Goal: Task Accomplishment & Management: Manage account settings

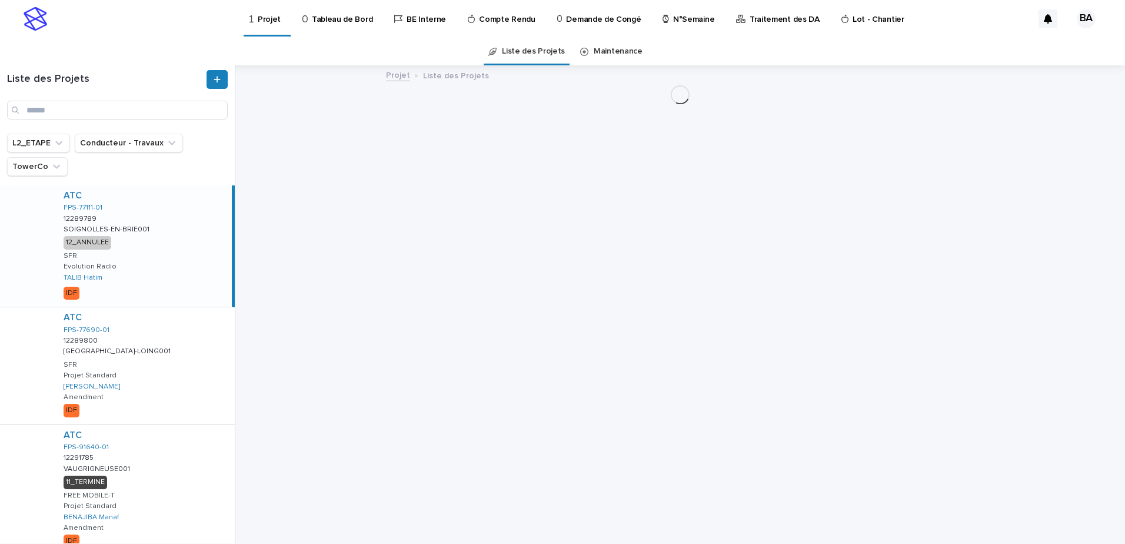
click at [352, 22] on p "Tableau de Bord" at bounding box center [342, 12] width 61 height 25
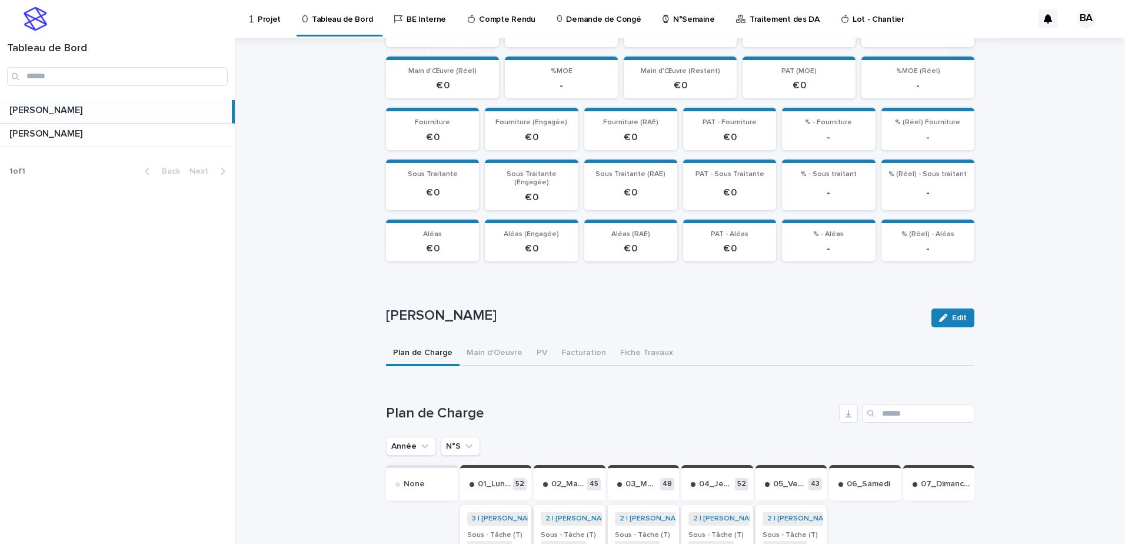
scroll to position [177, 0]
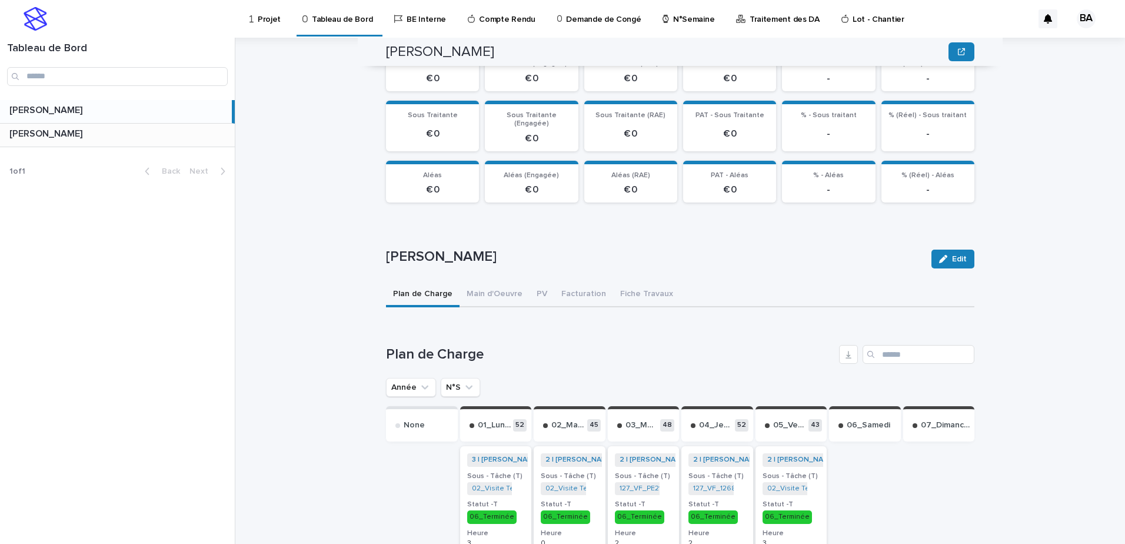
click at [154, 136] on p at bounding box center [119, 133] width 221 height 11
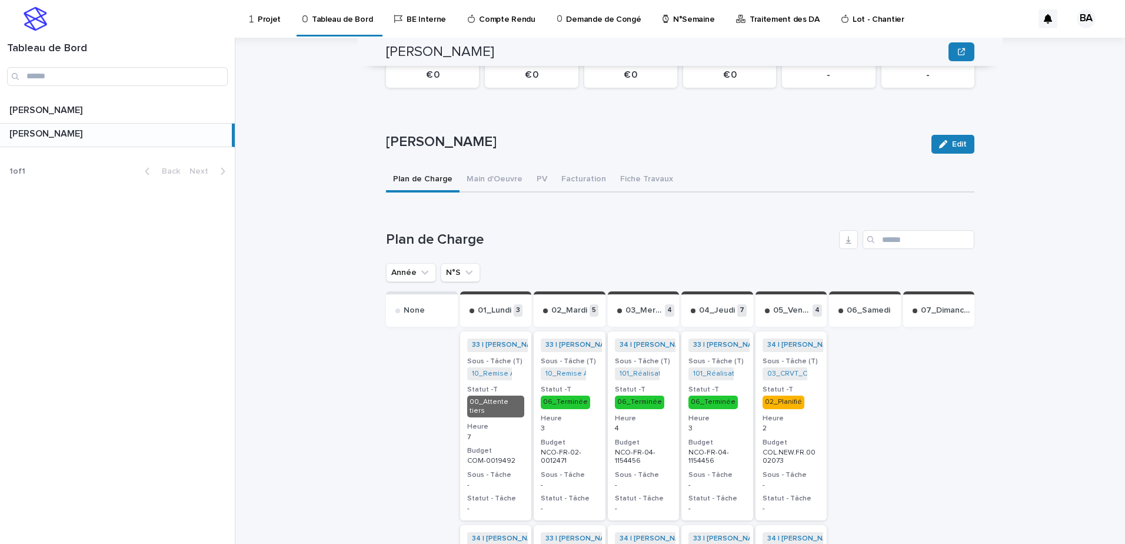
scroll to position [350, 0]
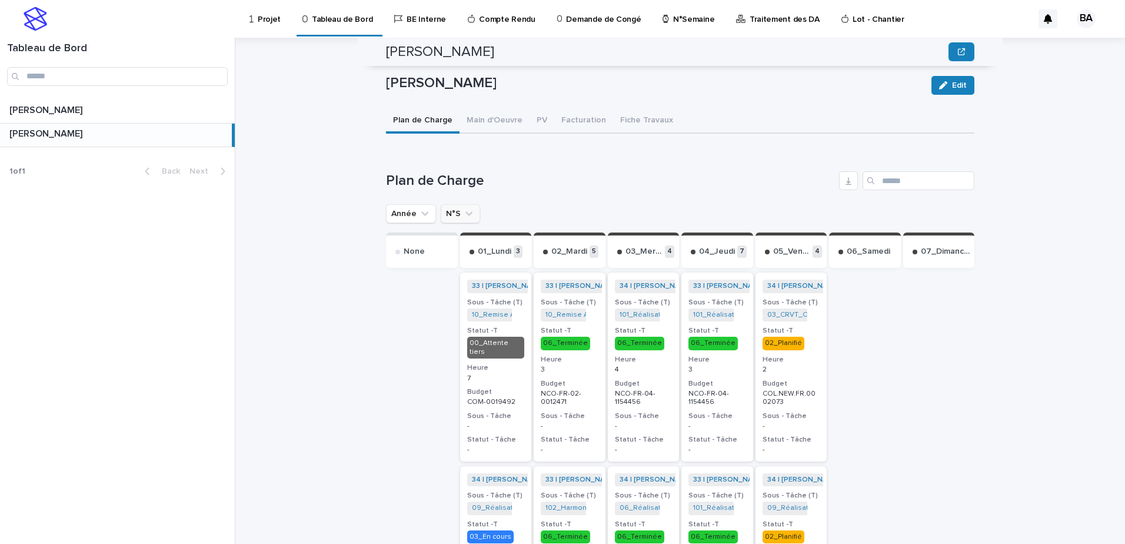
click at [463, 208] on icon "N°S" at bounding box center [469, 214] width 12 height 12
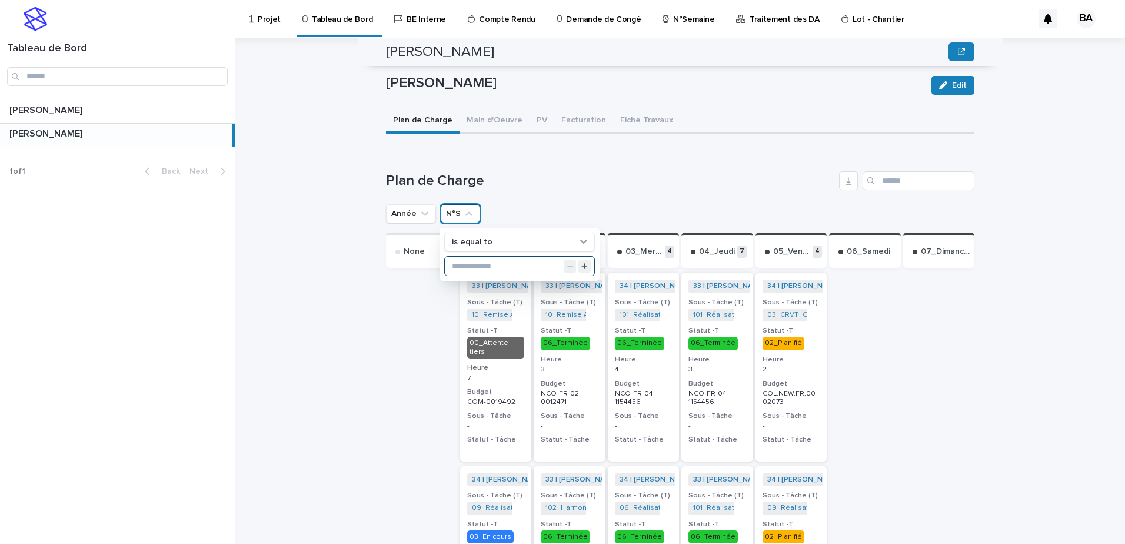
click at [465, 258] on input "text" at bounding box center [519, 266] width 149 height 19
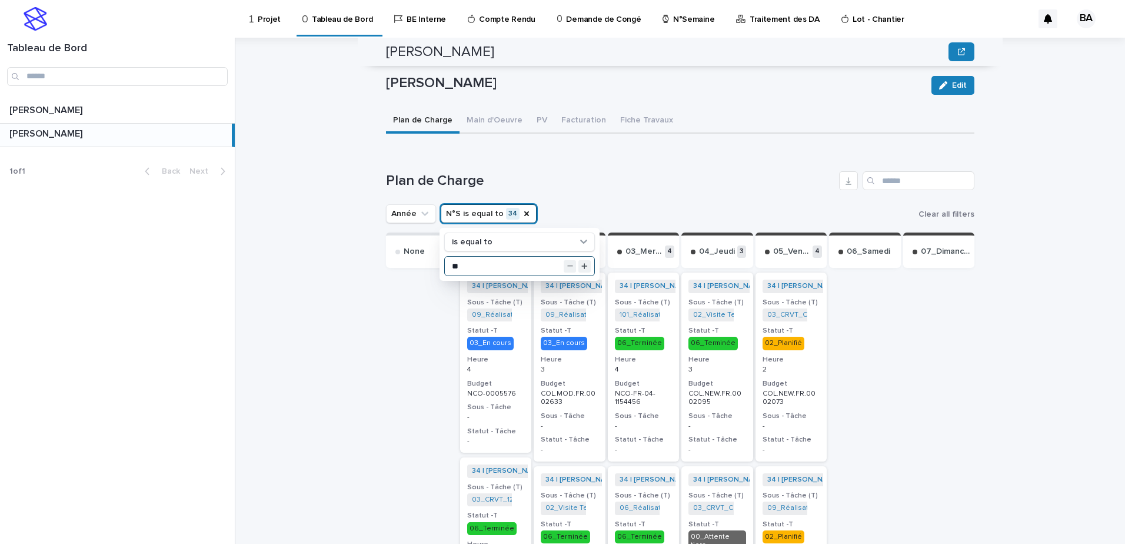
type input "**"
click at [811, 345] on div "34 | [PERSON_NAME] | 2025 + 0 Sous - Tâche (T) 03_CRVT_COL.NEW.FR.0002073 + 0 S…" at bounding box center [791, 366] width 72 height 188
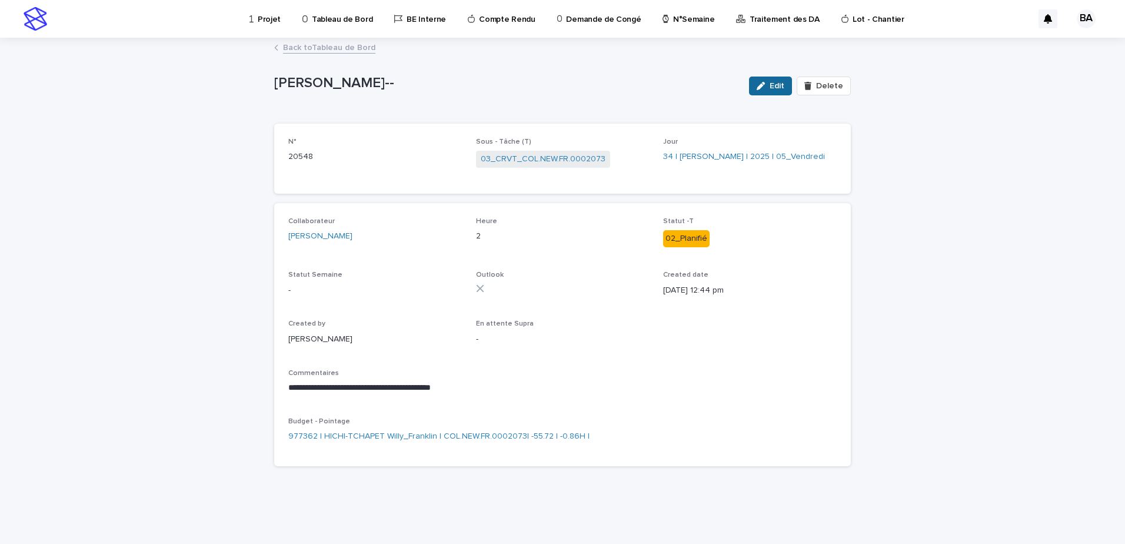
click at [777, 88] on span "Edit" at bounding box center [777, 86] width 15 height 8
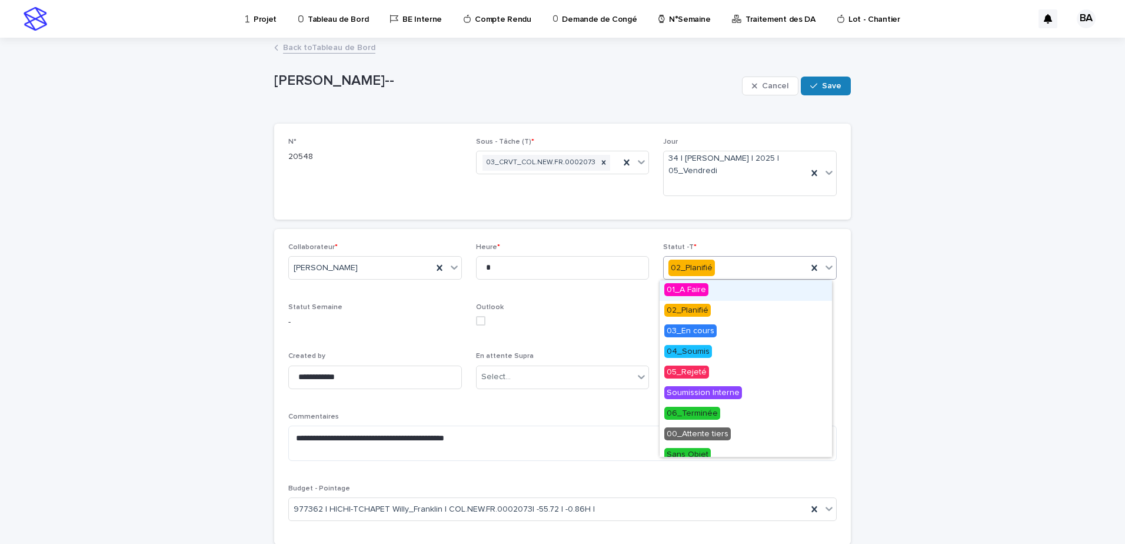
click at [825, 268] on icon at bounding box center [828, 267] width 7 height 4
click at [712, 415] on span "06_Terminée" at bounding box center [692, 413] width 56 height 13
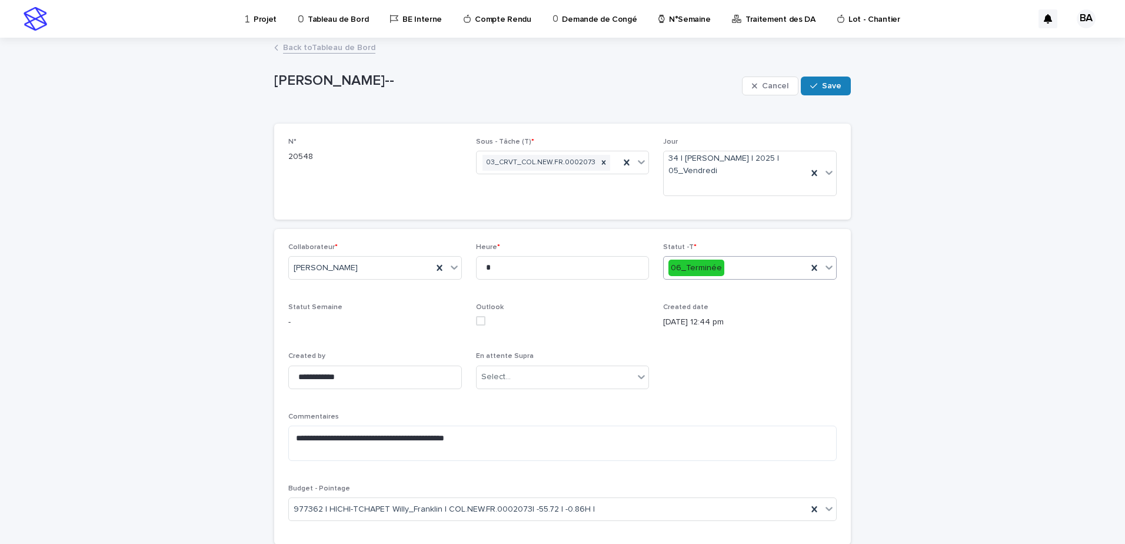
click at [711, 362] on div "**********" at bounding box center [562, 387] width 548 height 288
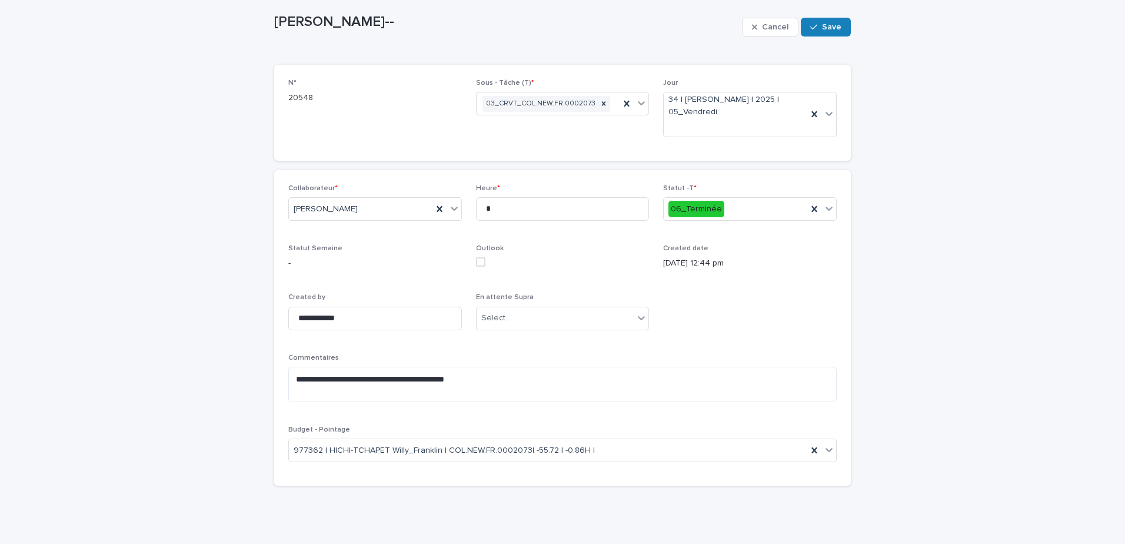
scroll to position [69, 0]
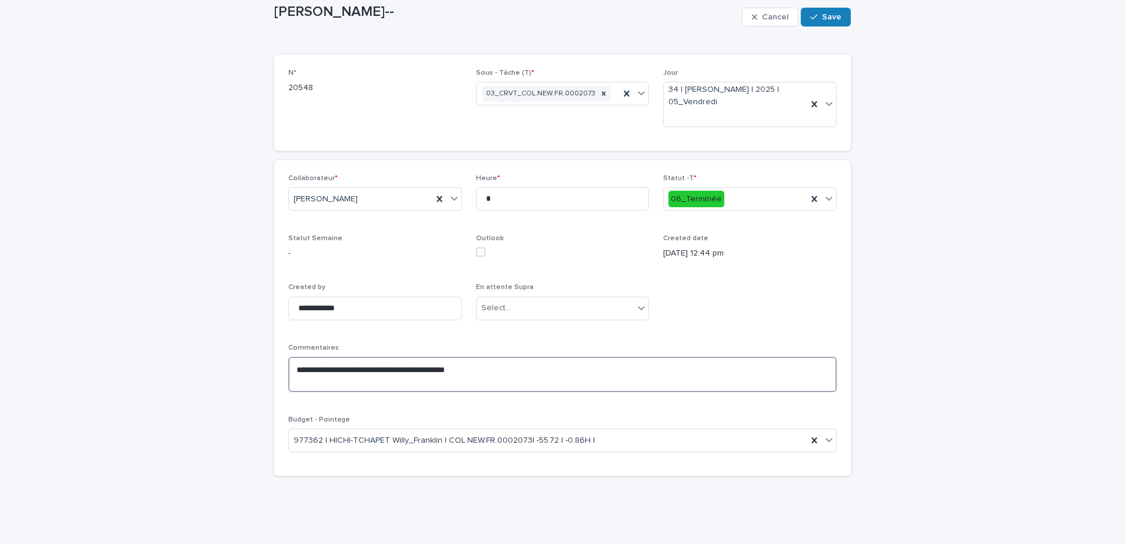
click at [532, 373] on textarea "**********" at bounding box center [562, 374] width 548 height 35
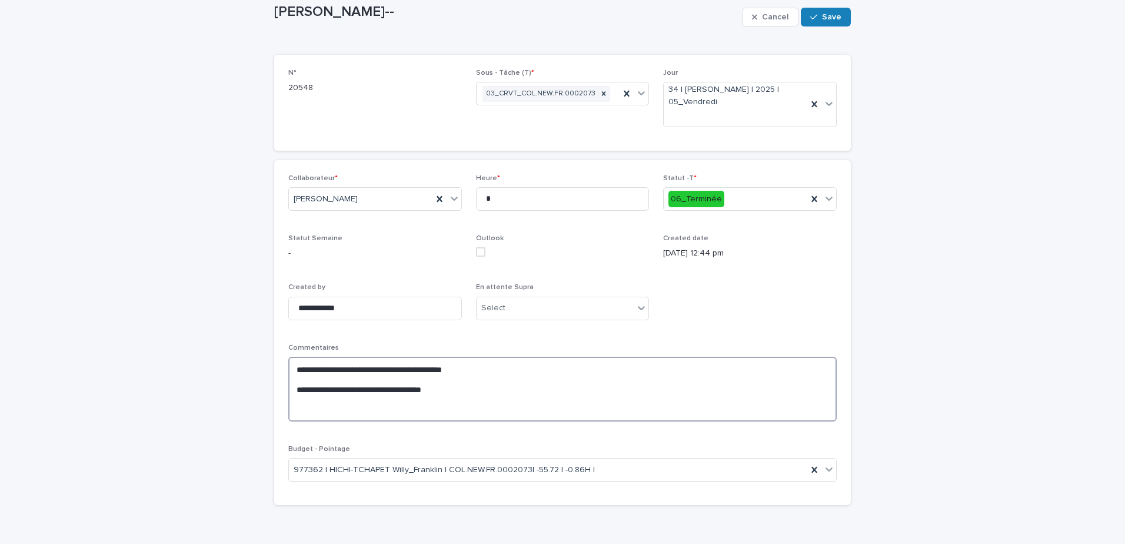
click at [452, 392] on textarea "**********" at bounding box center [562, 389] width 548 height 65
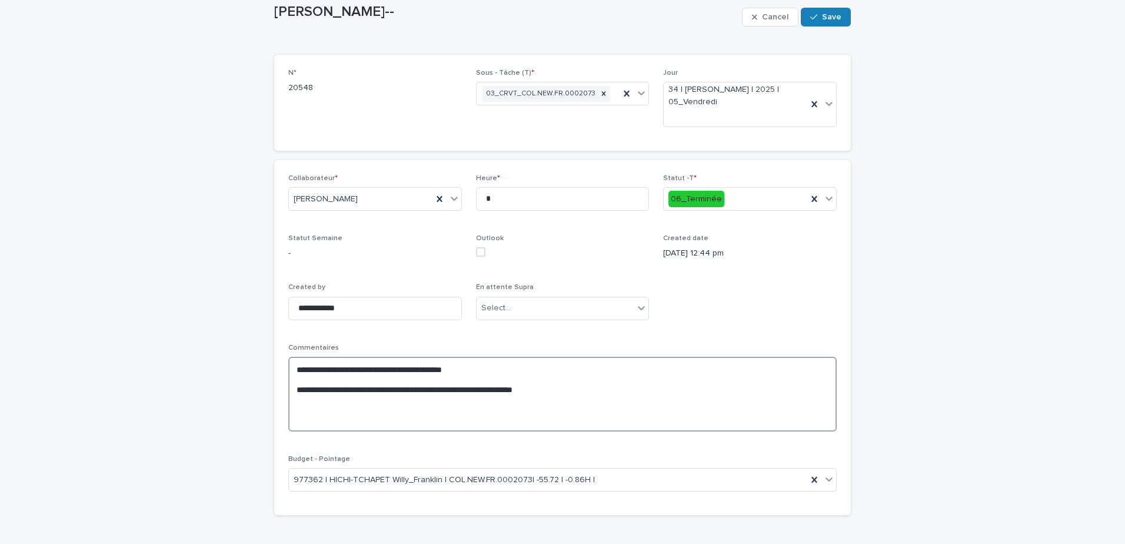
click at [366, 400] on textarea "**********" at bounding box center [562, 394] width 548 height 75
paste textarea "**********"
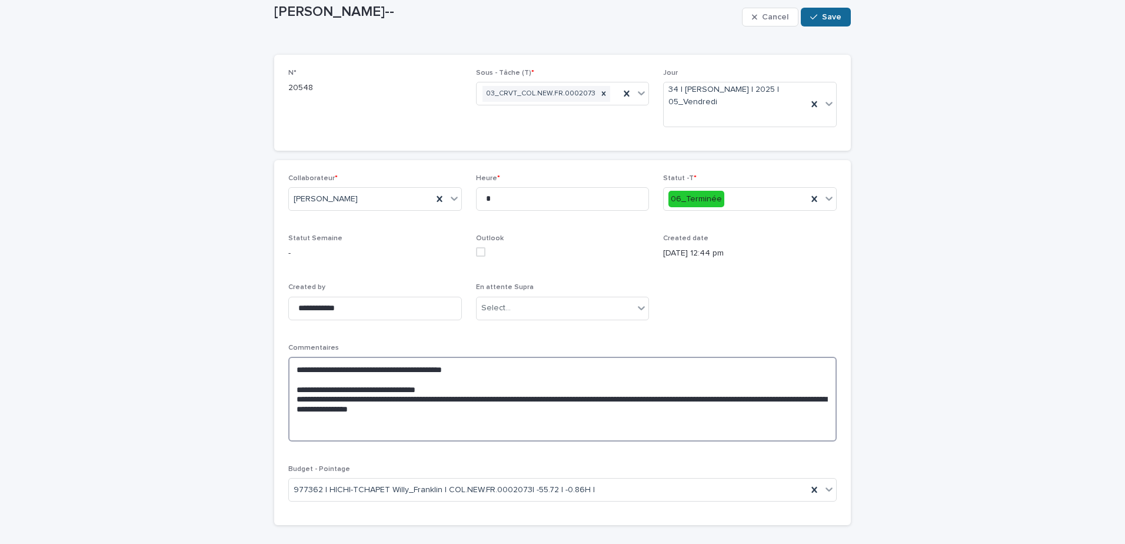
type textarea "**********"
click at [826, 18] on span "Save" at bounding box center [831, 17] width 19 height 8
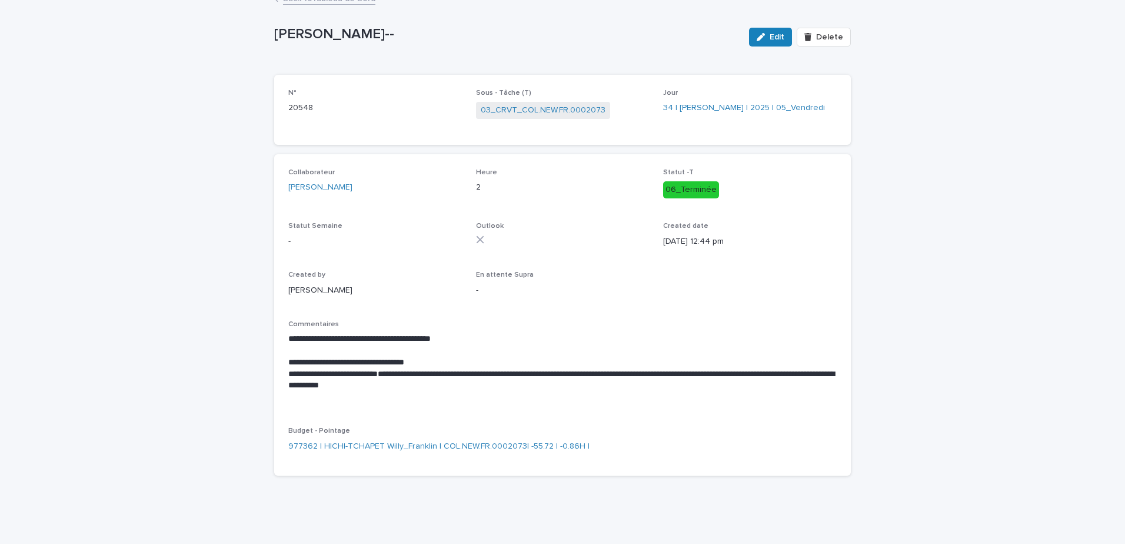
scroll to position [0, 0]
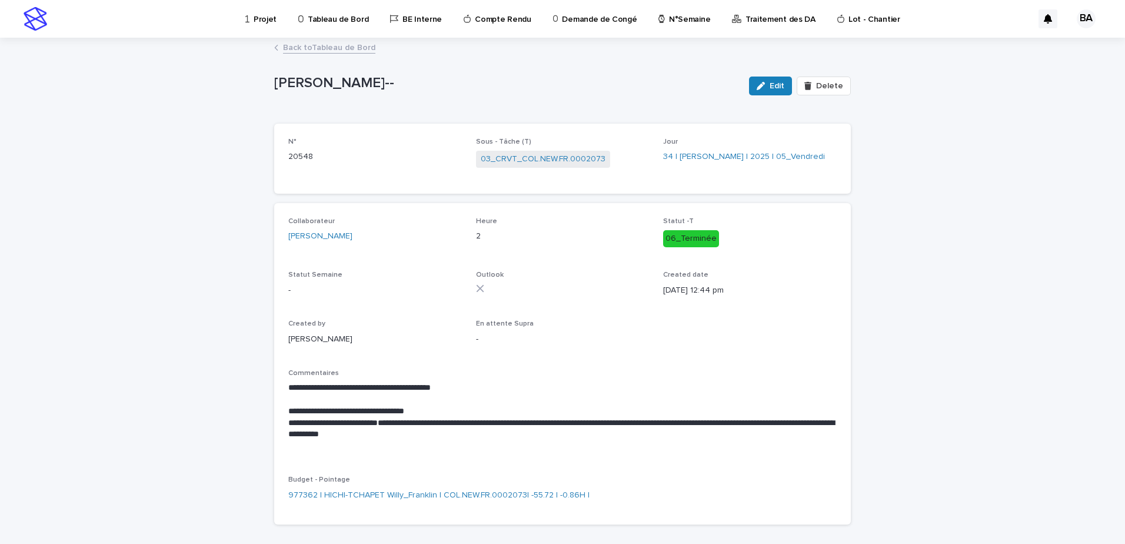
click at [319, 48] on link "Back to Tableau de Bord" at bounding box center [329, 47] width 92 height 14
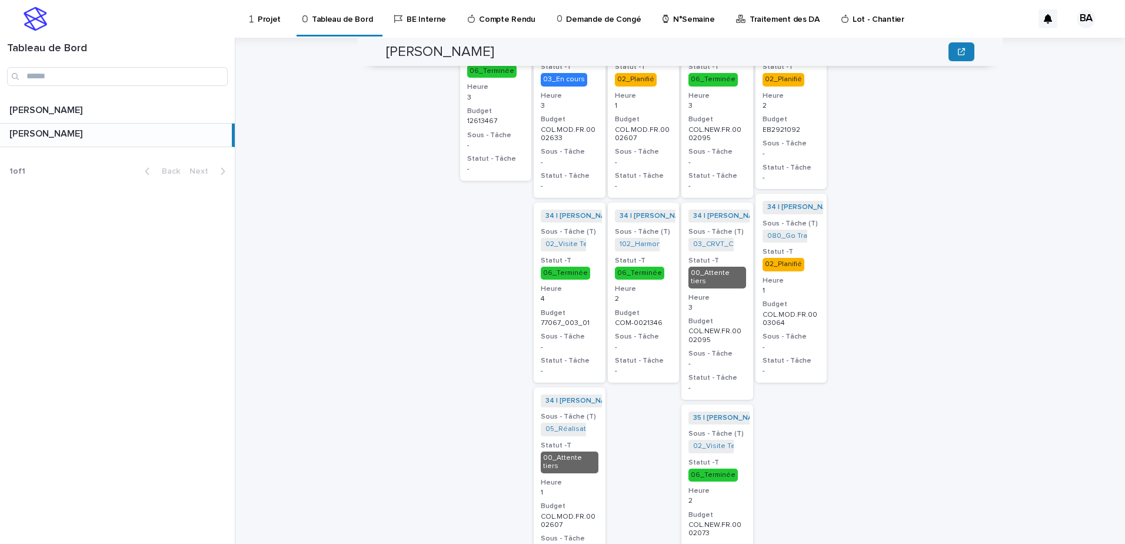
scroll to position [941, 0]
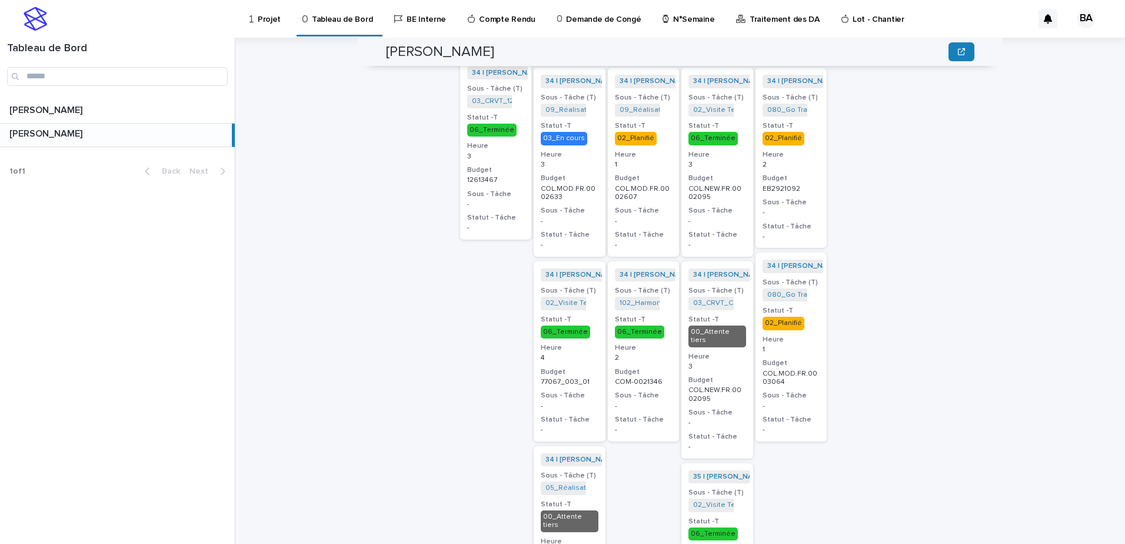
click at [805, 335] on h3 "Heure" at bounding box center [791, 339] width 58 height 9
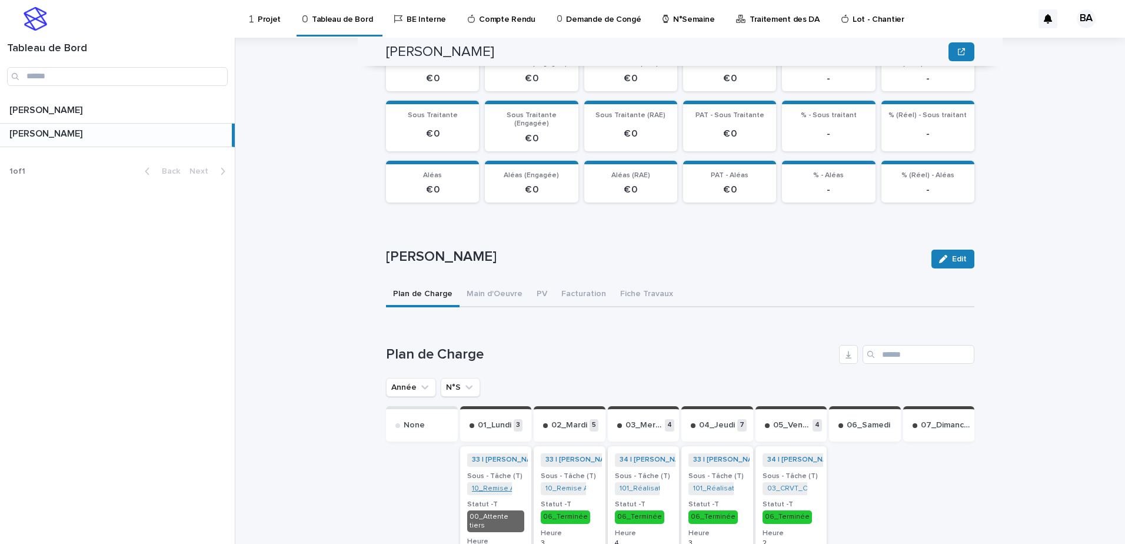
scroll to position [235, 0]
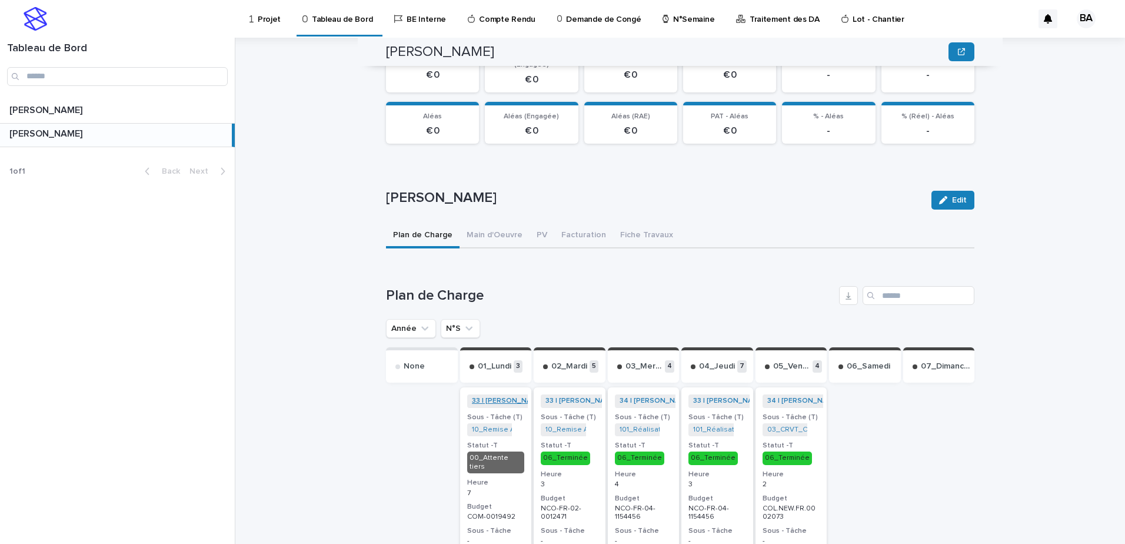
click at [498, 397] on link "33 | [PERSON_NAME] | 2025" at bounding box center [519, 401] width 95 height 8
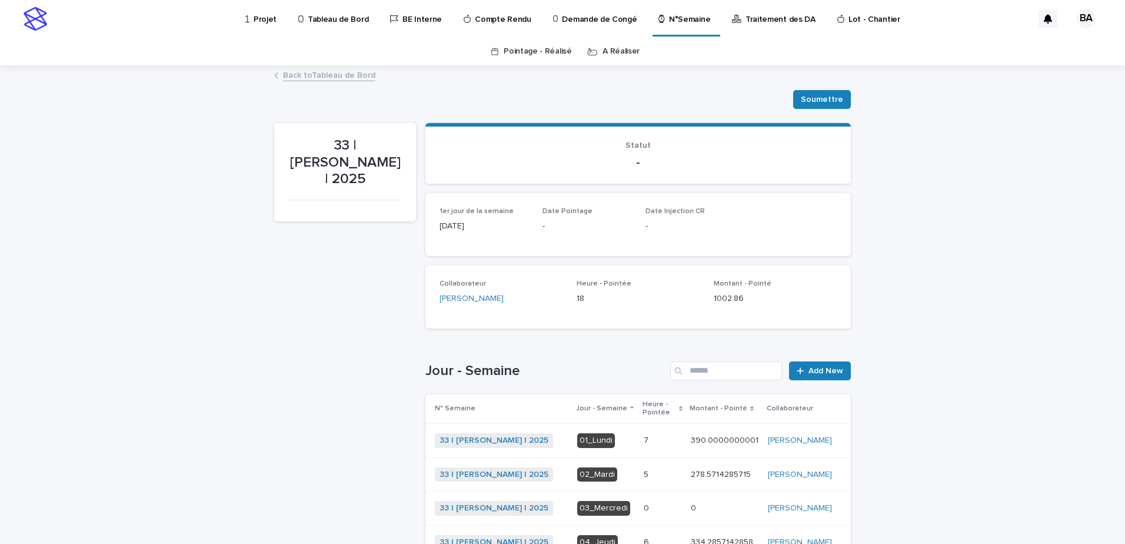
click at [331, 78] on link "Back to Tableau de Bord" at bounding box center [329, 75] width 92 height 14
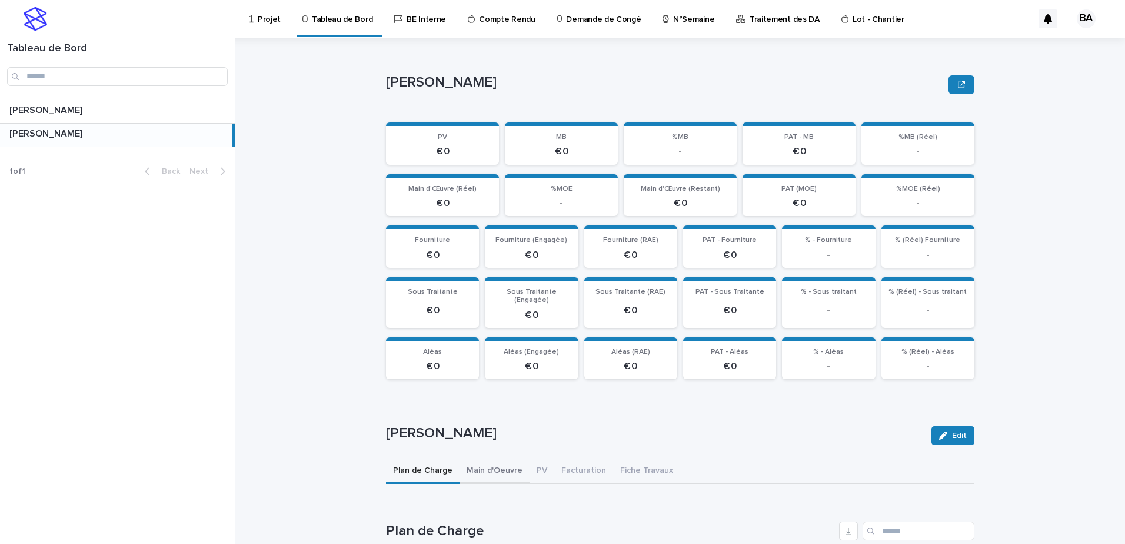
click at [500, 462] on button "Main d'Oeuvre" at bounding box center [494, 471] width 70 height 25
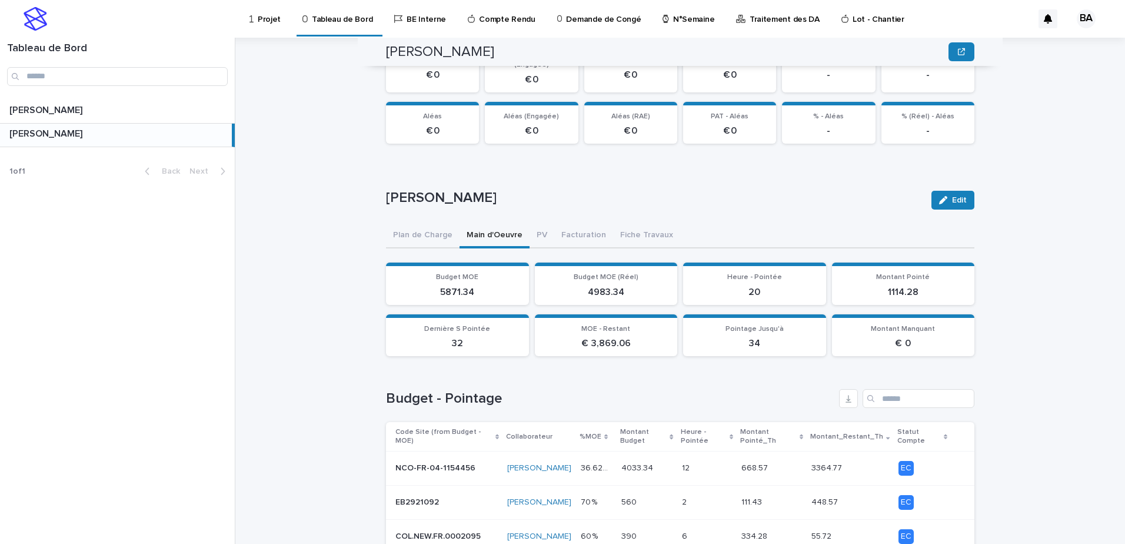
scroll to position [297, 0]
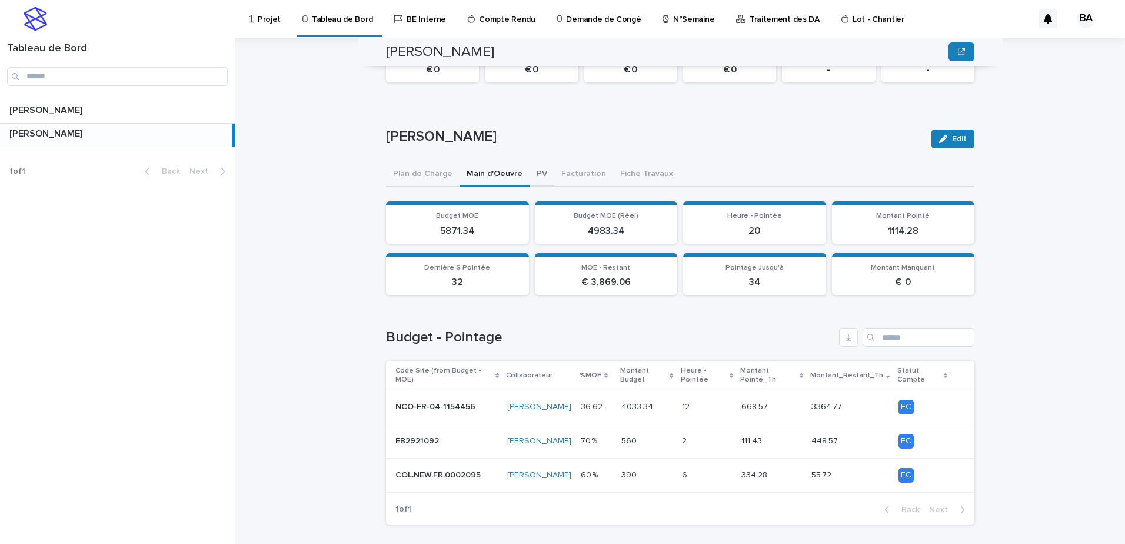
click at [538, 167] on div "Loading... Saving… PV € 0 MB € 0 %MB - PAT - MB € 0 %MB (Réel) - Loading... Sav…" at bounding box center [680, 184] width 588 height 717
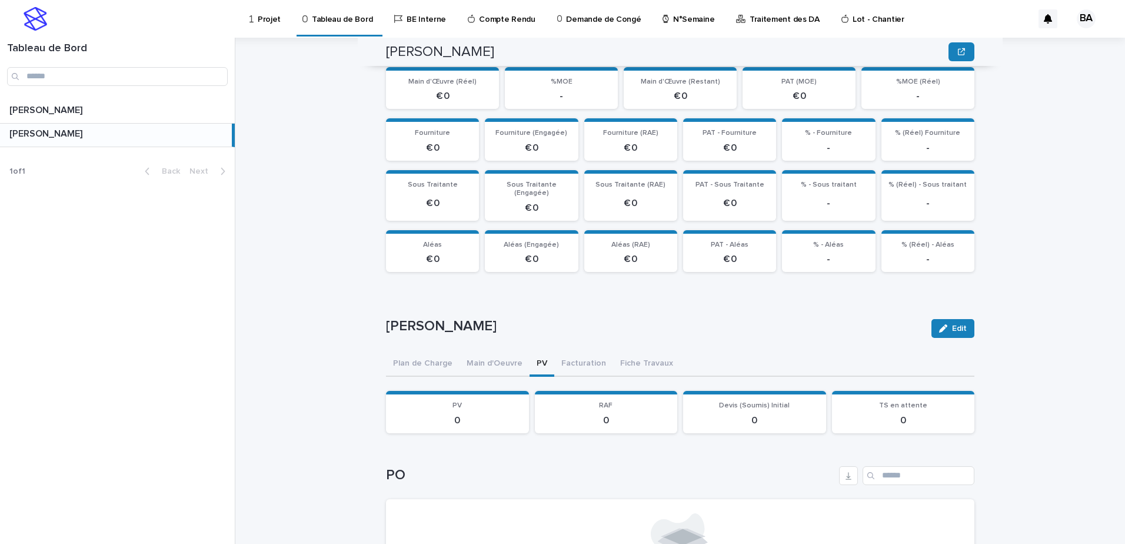
scroll to position [166, 0]
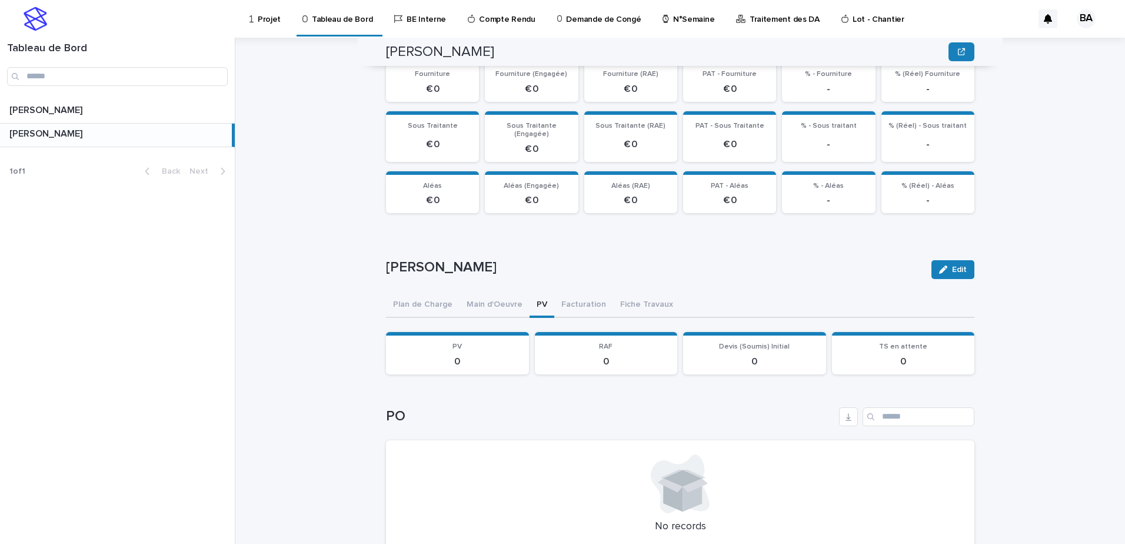
click at [577, 294] on div "Loading... Saving… [PERSON_NAME] Edit Sorry, there was an error saving your rec…" at bounding box center [680, 407] width 588 height 371
click at [626, 296] on div "[PERSON_NAME] Edit Sorry, there was an error saving your record. Please try aga…" at bounding box center [680, 415] width 588 height 338
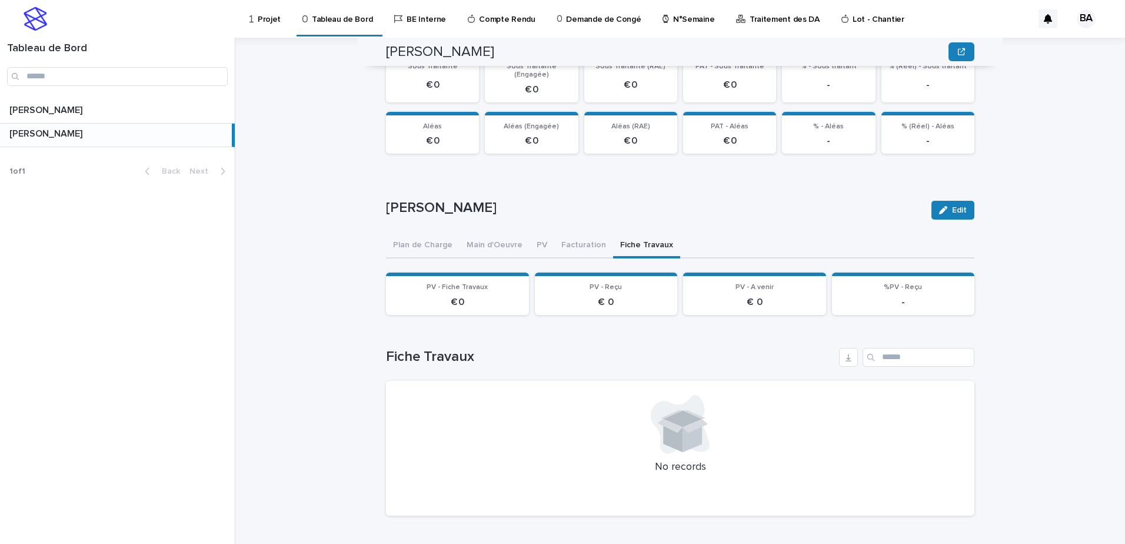
scroll to position [0, 0]
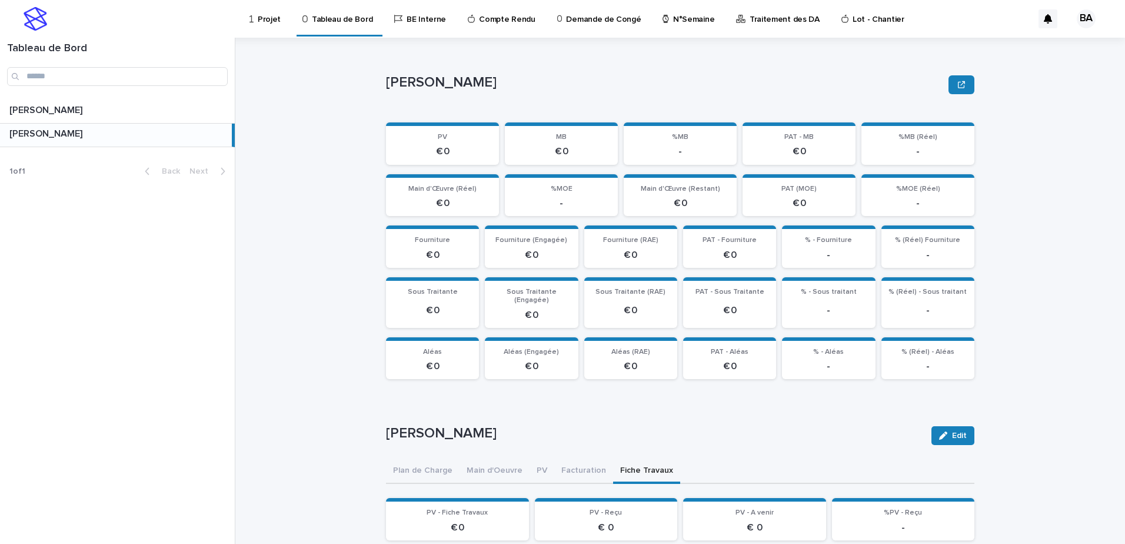
click at [152, 136] on p at bounding box center [118, 133] width 218 height 11
click at [494, 19] on p "Compte Rendu" at bounding box center [507, 12] width 56 height 25
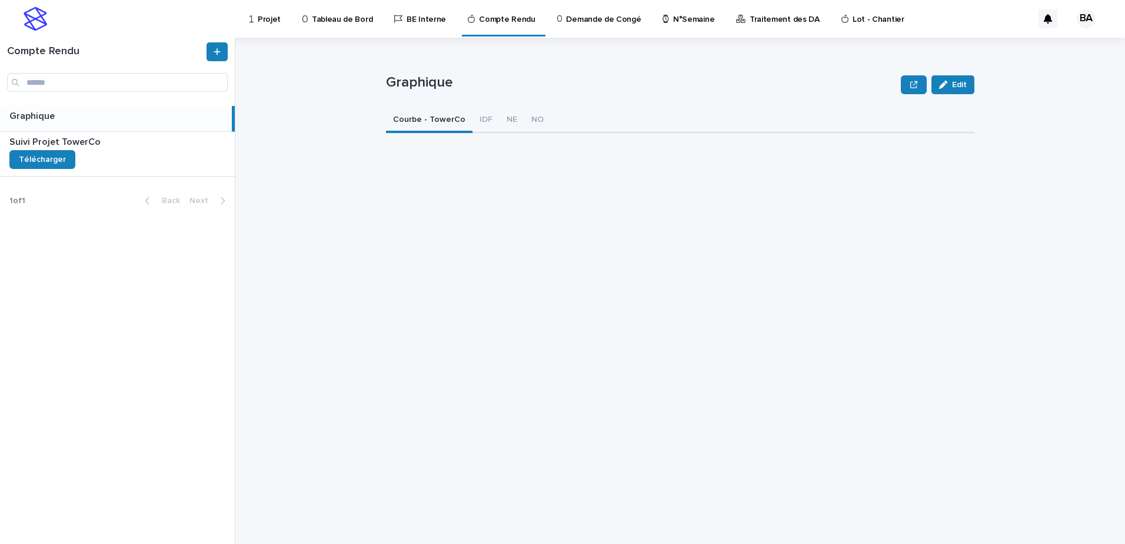
click at [330, 16] on p "Tableau de Bord" at bounding box center [342, 12] width 61 height 25
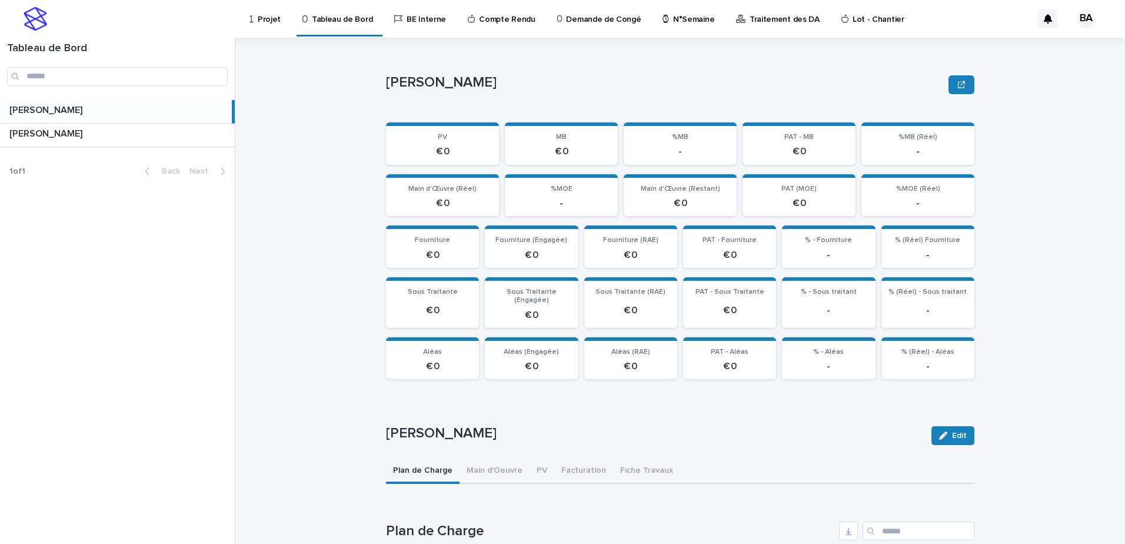
scroll to position [56, 0]
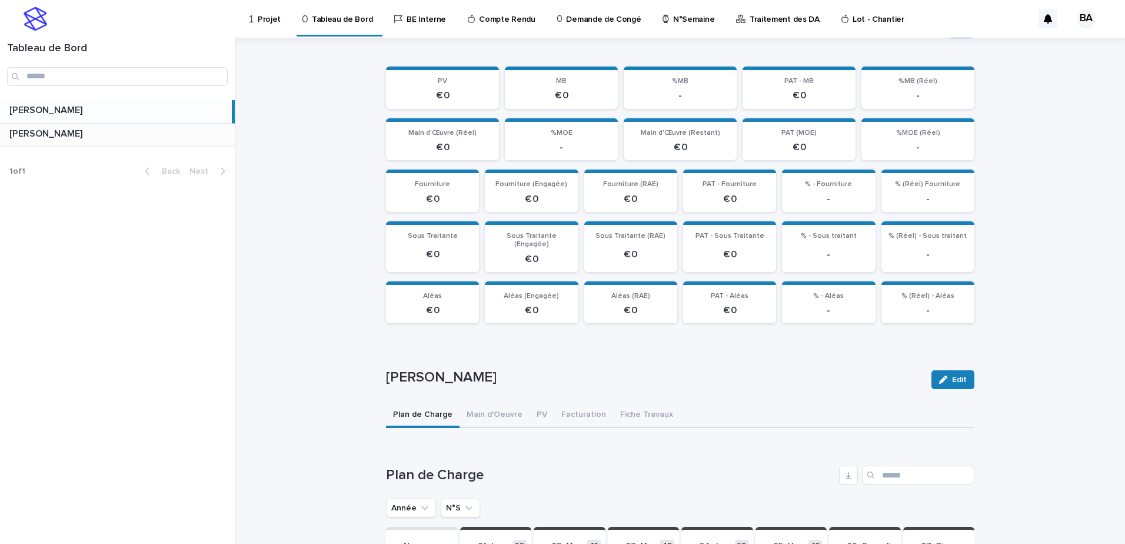
click at [198, 139] on div "[PERSON_NAME] [PERSON_NAME]" at bounding box center [117, 135] width 235 height 23
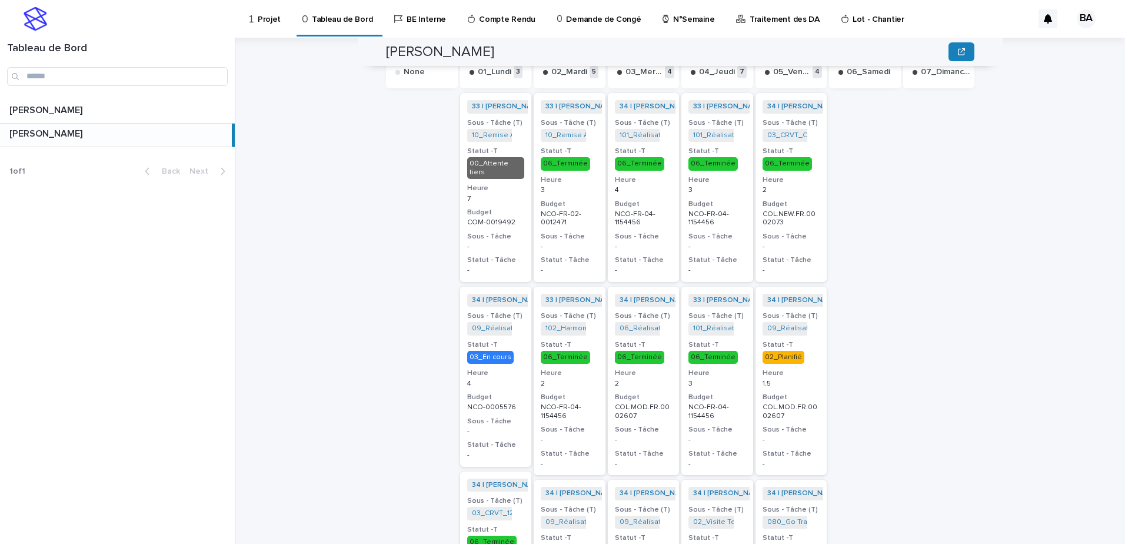
scroll to position [588, 0]
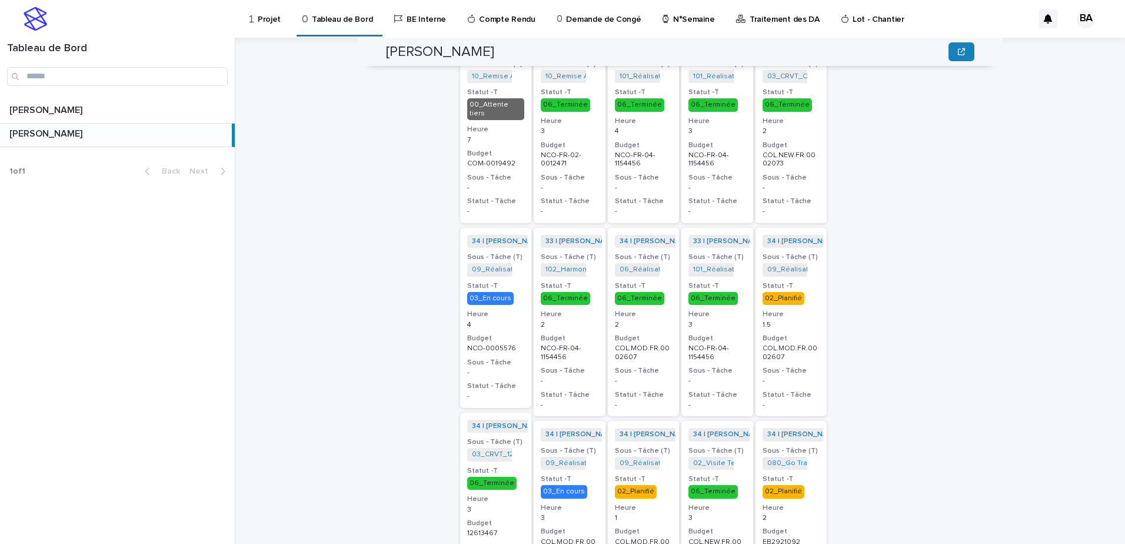
click at [798, 321] on p "1.5" at bounding box center [791, 325] width 58 height 8
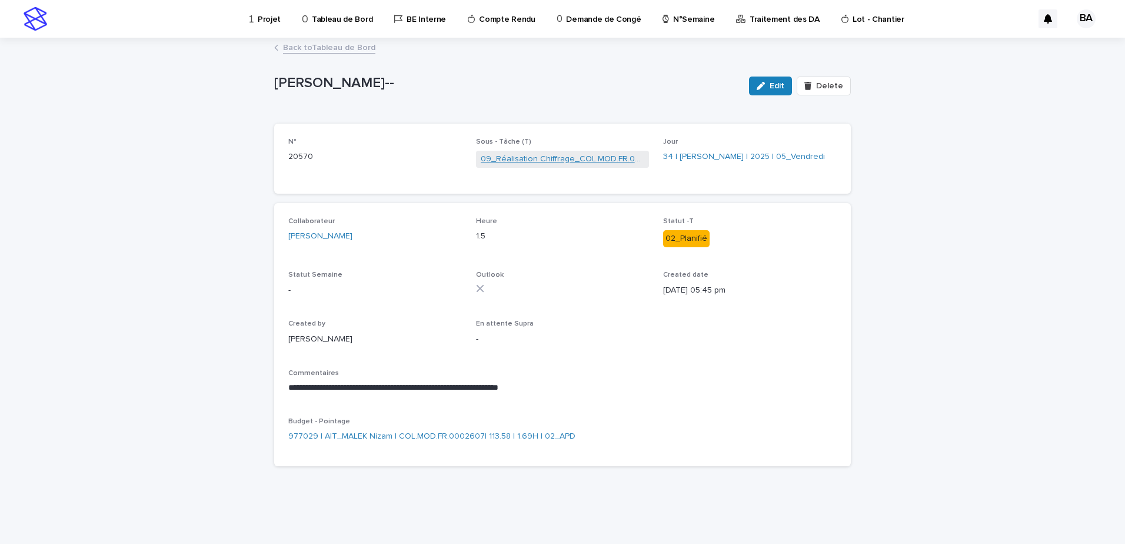
click at [584, 158] on link "09_Réalisation Chiffrage_COL.MOD.FR.0002607" at bounding box center [563, 159] width 164 height 12
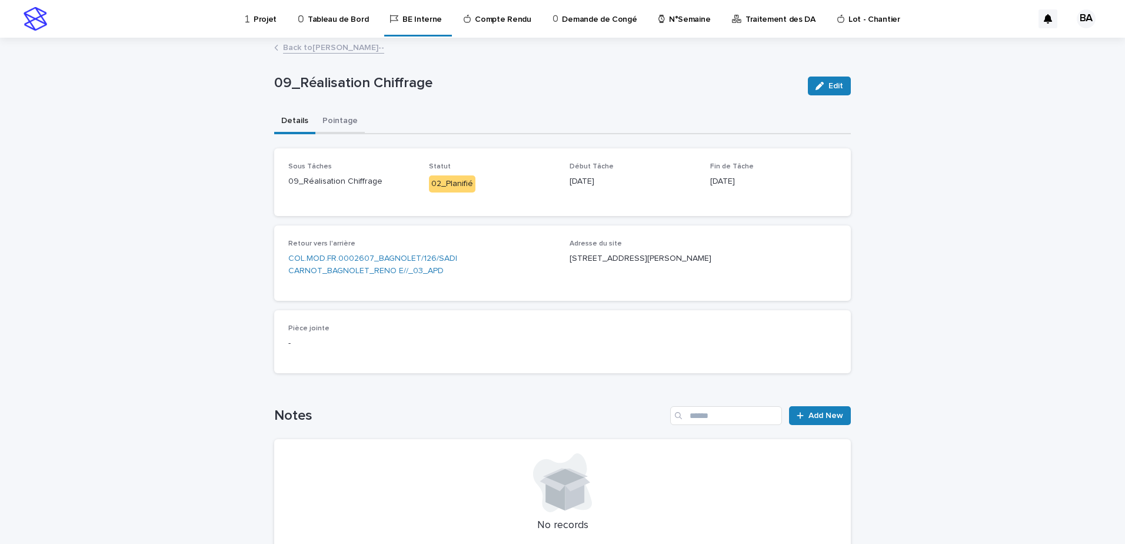
click at [339, 122] on button "Pointage" at bounding box center [339, 121] width 49 height 25
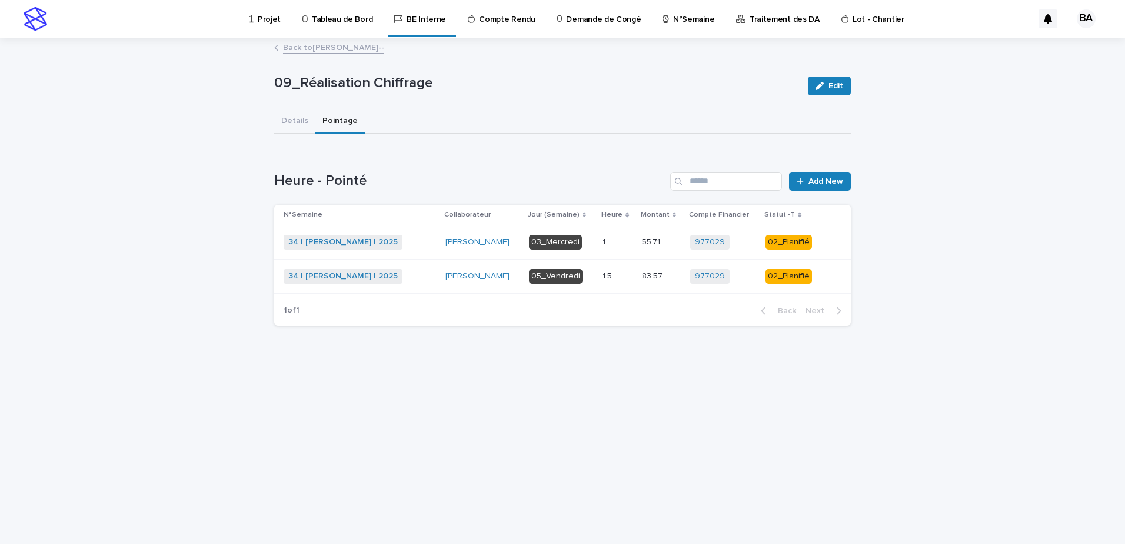
click at [424, 242] on div "34 | [PERSON_NAME] | 2025 + 0" at bounding box center [360, 242] width 152 height 15
